Goal: Task Accomplishment & Management: Manage account settings

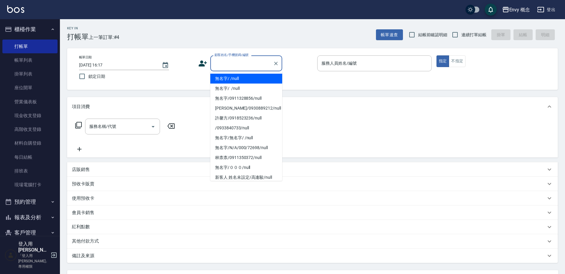
click at [261, 63] on input "顧客姓名/手機號碼/編號" at bounding box center [242, 63] width 58 height 10
click at [262, 74] on li "無名字/ /null" at bounding box center [246, 79] width 72 height 10
type input "無名字/ /null"
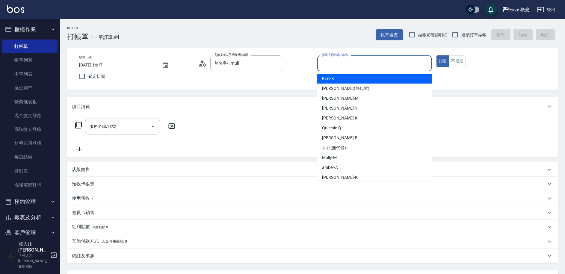
click at [344, 65] on input "服務人員姓名/編號" at bounding box center [374, 63] width 109 height 10
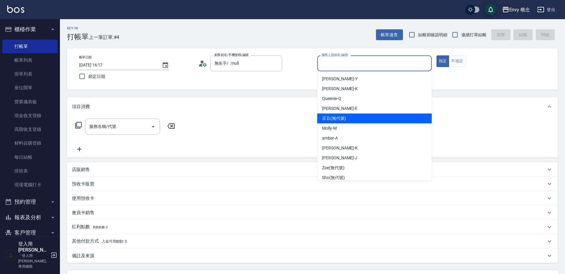
scroll to position [53, 0]
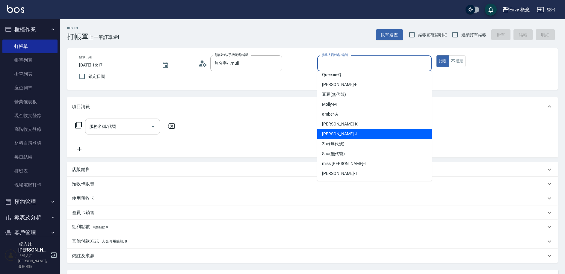
drag, startPoint x: 340, startPoint y: 140, endPoint x: 340, endPoint y: 136, distance: 3.6
click at [340, 136] on ul "Kimi -[PERSON_NAME](無代號) [PERSON_NAME] -[PERSON_NAME] -Y [PERSON_NAME] -K Queen…" at bounding box center [374, 126] width 114 height 110
click at [340, 136] on div "[PERSON_NAME]" at bounding box center [374, 134] width 114 height 10
type input "[PERSON_NAME]"
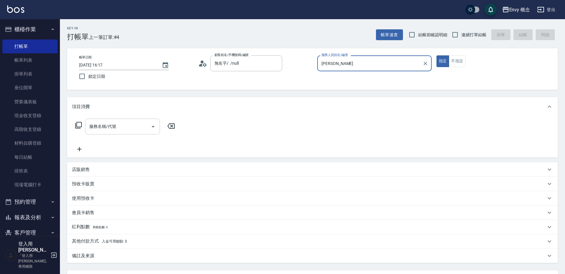
click at [140, 129] on input "服務名稱/代號" at bounding box center [118, 126] width 60 height 10
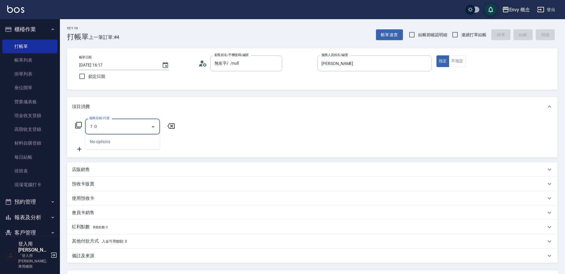
type input "７"
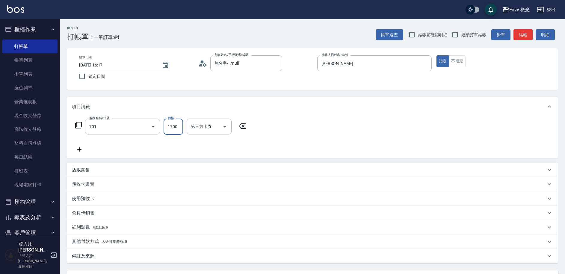
type input "701 染髮(701)"
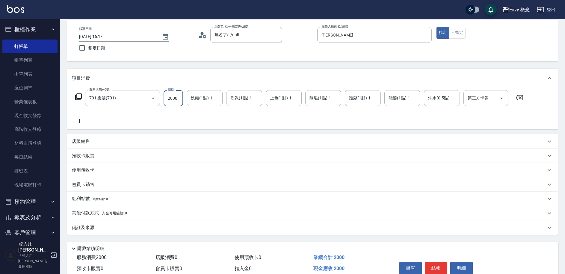
scroll to position [57, 0]
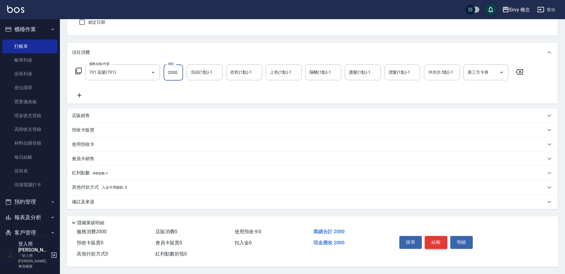
type input "2000"
click at [434, 238] on button "結帳" at bounding box center [436, 242] width 22 height 13
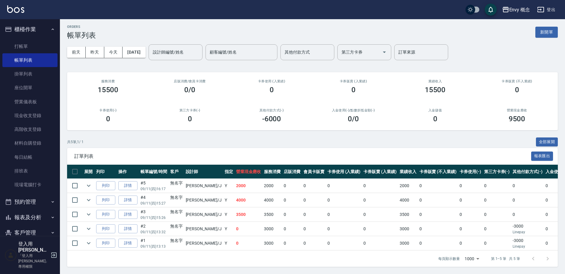
scroll to position [0, 0]
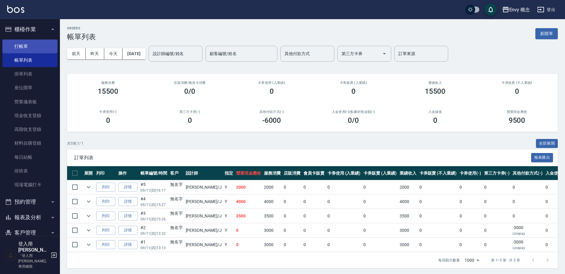
click at [26, 45] on link "打帳單" at bounding box center [29, 47] width 55 height 14
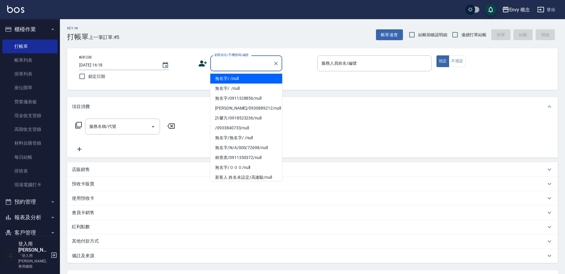
click at [243, 63] on input "顧客姓名/手機號碼/編號" at bounding box center [242, 63] width 58 height 10
click at [250, 78] on li "無名字/ /null" at bounding box center [246, 79] width 72 height 10
type input "無名字/ /null"
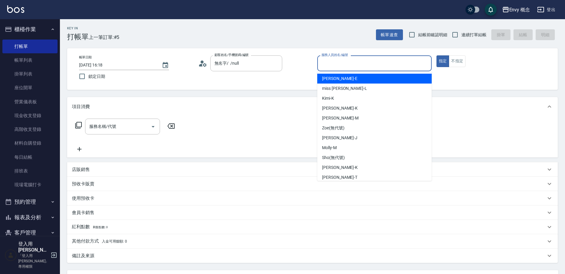
click at [331, 63] on input "服務人員姓名/編號" at bounding box center [374, 63] width 109 height 10
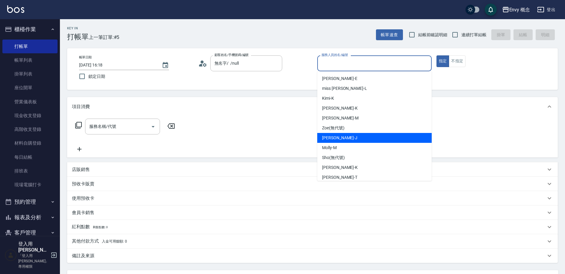
click at [336, 135] on span "[PERSON_NAME]" at bounding box center [339, 138] width 35 height 6
type input "[PERSON_NAME]"
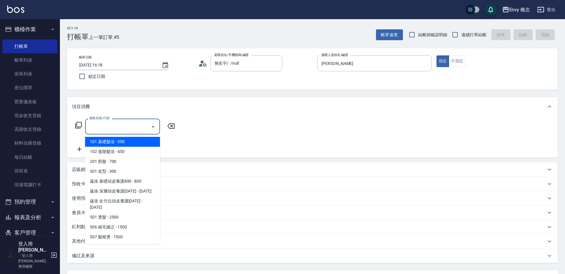
click at [107, 128] on input "服務名稱/代號" at bounding box center [118, 126] width 60 height 10
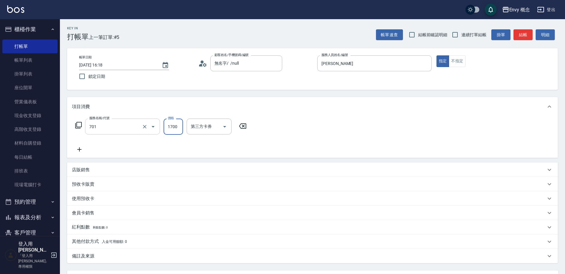
type input "701 染髮(701)"
type input "5500"
click at [81, 243] on p "其他付款方式 入金可用餘額: 0" at bounding box center [99, 241] width 55 height 7
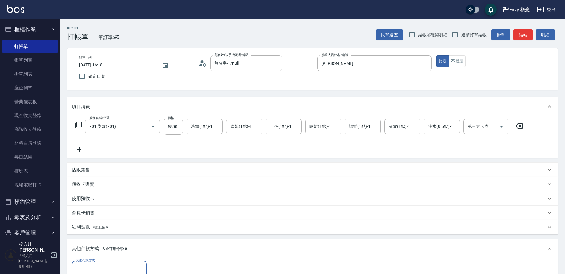
click at [90, 267] on input "其他付款方式" at bounding box center [109, 269] width 69 height 10
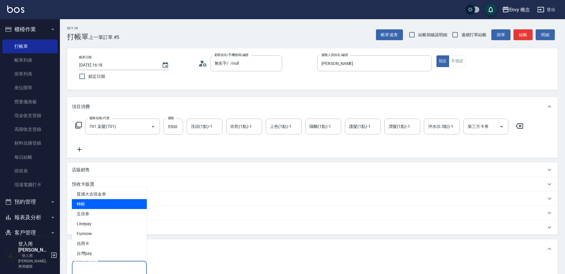
drag, startPoint x: 93, startPoint y: 210, endPoint x: 95, endPoint y: 205, distance: 5.7
click at [95, 205] on ul "質感大吉現金券 轉帳 五倍券 Linepay Funnow 信用卡 台灣pay" at bounding box center [109, 224] width 75 height 74
click at [95, 205] on span "轉帳" at bounding box center [109, 204] width 75 height 10
type input "轉帳"
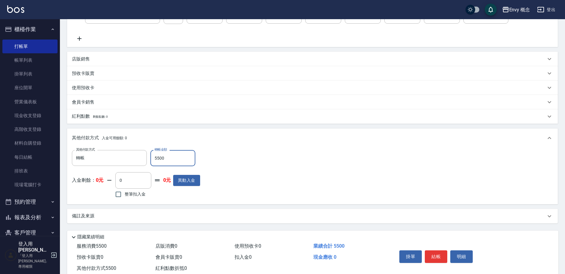
scroll to position [128, 0]
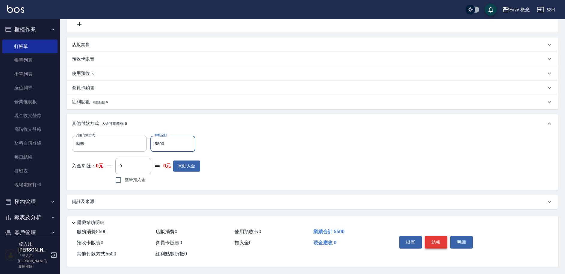
type input "5500"
click at [436, 240] on button "結帳" at bounding box center [436, 242] width 22 height 13
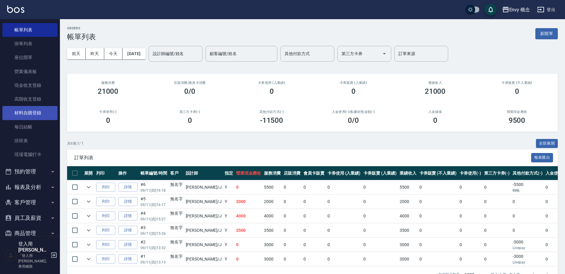
scroll to position [77, 0]
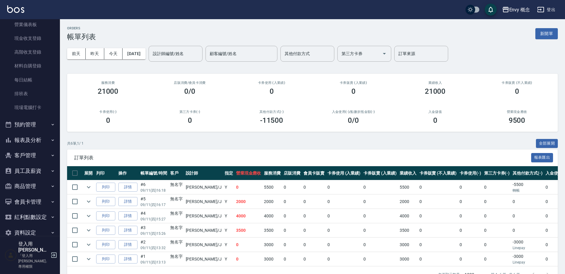
click at [32, 139] on button "報表及分析" at bounding box center [29, 140] width 55 height 16
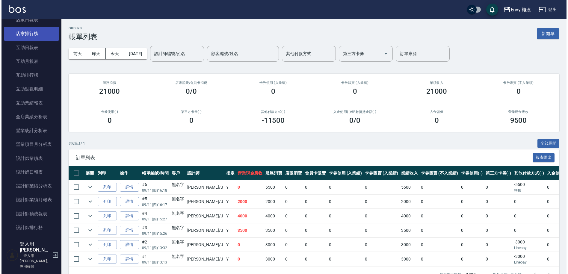
scroll to position [368, 0]
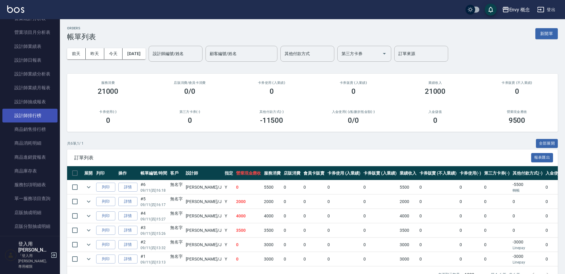
click at [29, 116] on link "設計師排行榜" at bounding box center [29, 116] width 55 height 14
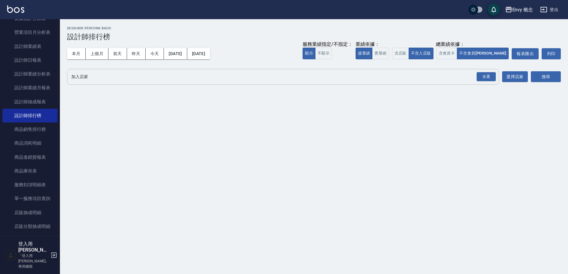
click at [124, 79] on input "加入店家" at bounding box center [278, 77] width 417 height 10
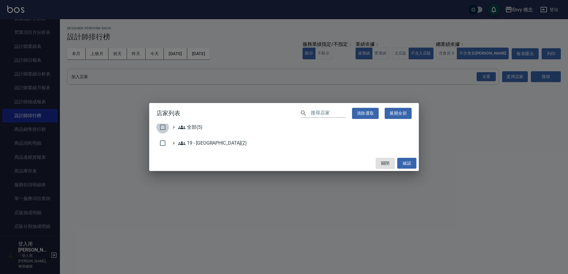
click at [161, 130] on input "checkbox" at bounding box center [162, 127] width 13 height 13
checkbox input "true"
click at [400, 163] on button "確認" at bounding box center [406, 163] width 19 height 11
checkbox input "false"
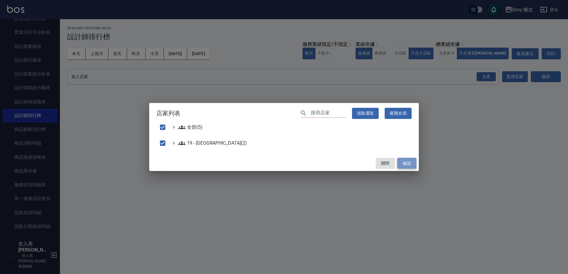
checkbox input "false"
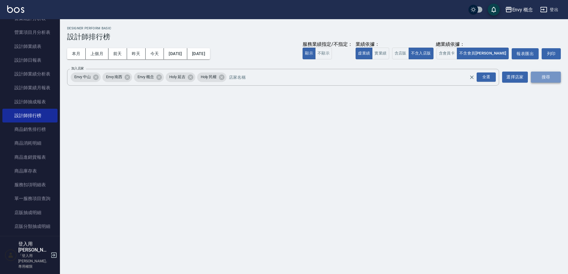
click at [544, 75] on button "搜尋" at bounding box center [546, 77] width 30 height 11
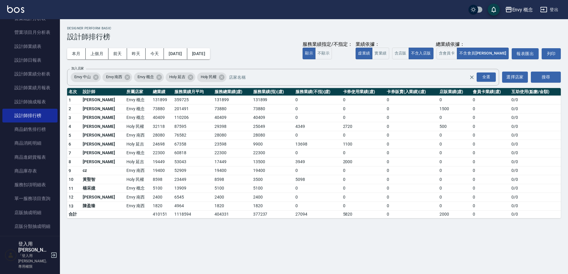
click at [97, 108] on td "[PERSON_NAME]" at bounding box center [103, 109] width 44 height 9
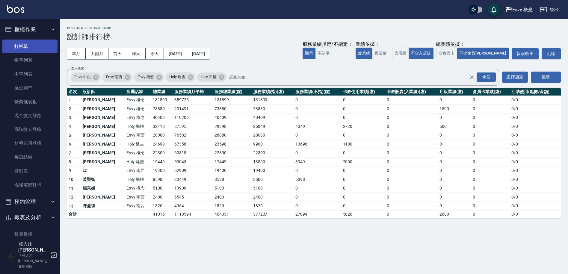
click at [30, 44] on link "打帳單" at bounding box center [29, 47] width 55 height 14
